Goal: Complete application form

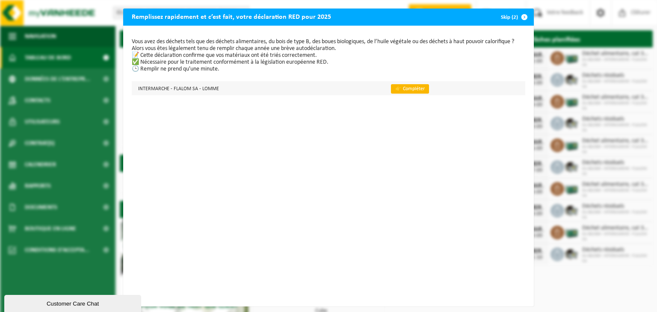
click at [404, 91] on link "👉 Compléter" at bounding box center [410, 88] width 38 height 9
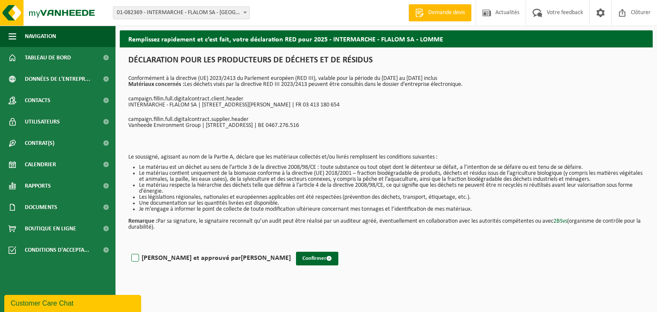
click at [136, 257] on label "Lu et approuvé par GWENDOLINE NAESSENS" at bounding box center [210, 258] width 161 height 13
click at [291, 248] on input "Lu et approuvé par GWENDOLINE NAESSENS" at bounding box center [291, 247] width 0 height 0
checkbox input "true"
click at [296, 252] on button "Confirmer" at bounding box center [317, 259] width 42 height 14
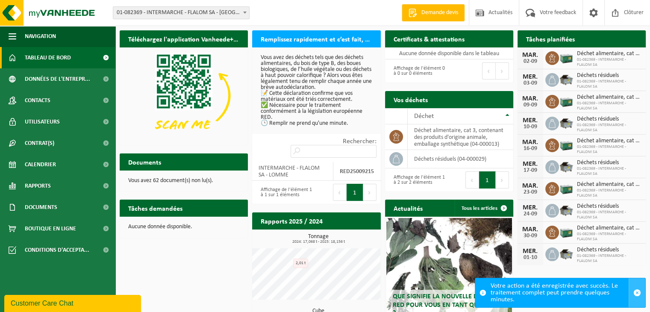
click at [640, 295] on span "button" at bounding box center [638, 293] width 8 height 8
